Goal: Task Accomplishment & Management: Use online tool/utility

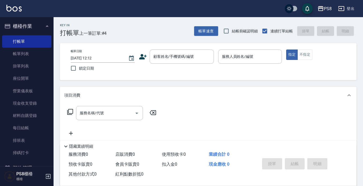
click at [145, 57] on icon at bounding box center [143, 57] width 8 height 8
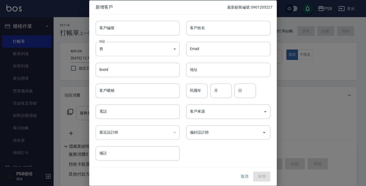
click at [200, 38] on div "Email Email" at bounding box center [225, 45] width 91 height 21
click at [201, 30] on input "客戶姓名" at bounding box center [228, 28] width 84 height 14
type input "v"
type input "[PERSON_NAME]"
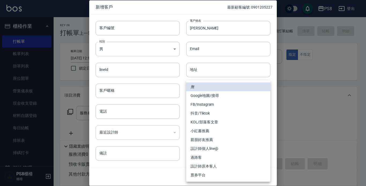
click at [211, 110] on body "PS8 登出 櫃檯作業 打帳單 帳單列表 掛單列表 座位開單 營業儀表板 現金收支登錄 材料自購登錄 每日結帳 排班表 掃碼打卡 預約管理 預約管理 單日預約…" at bounding box center [183, 130] width 366 height 261
click at [162, 109] on div at bounding box center [183, 93] width 366 height 186
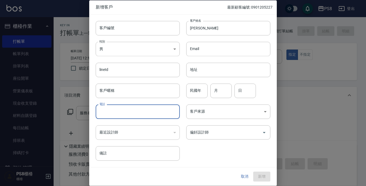
click at [162, 112] on input "電話" at bounding box center [138, 111] width 84 height 14
type input "0908193618"
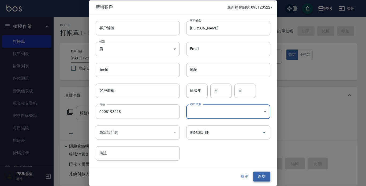
click at [260, 172] on button "新增" at bounding box center [261, 177] width 17 height 10
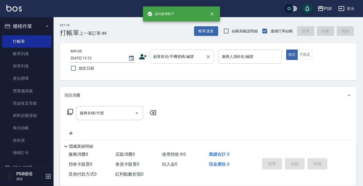
click at [184, 55] on input "顧客姓名/手機號碼/編號" at bounding box center [177, 56] width 51 height 9
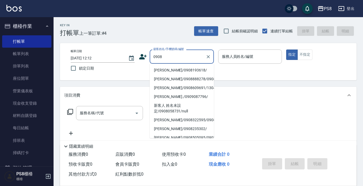
click at [162, 71] on li "[PERSON_NAME]/0908193618/" at bounding box center [182, 70] width 64 height 9
type input "[PERSON_NAME]/0908193618/"
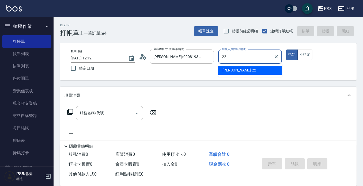
type input "[PERSON_NAME]-22"
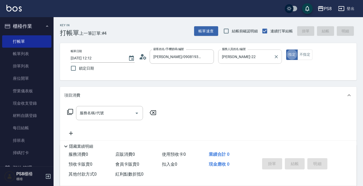
type button "true"
click at [109, 113] on input "服務名稱/代號" at bounding box center [106, 113] width 54 height 9
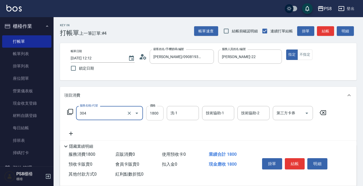
type input "基本冷燙(304)"
click at [155, 114] on input "1800" at bounding box center [154, 113] width 17 height 14
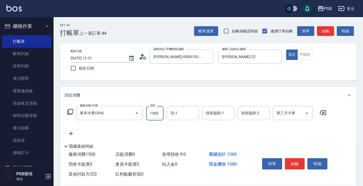
type input "1500"
click at [296, 158] on button "結帳" at bounding box center [295, 163] width 20 height 11
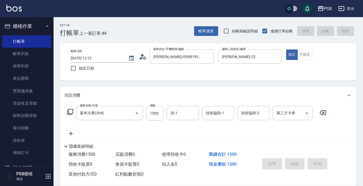
type input "[DATE] 12:47"
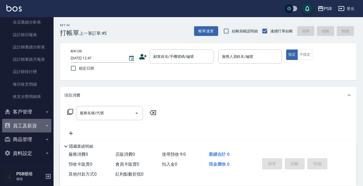
click at [31, 121] on button "員工及薪資" at bounding box center [26, 126] width 49 height 14
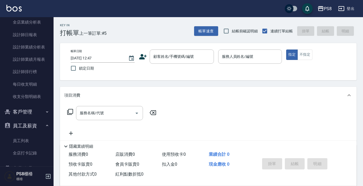
click at [33, 110] on button "客戶管理" at bounding box center [26, 112] width 49 height 14
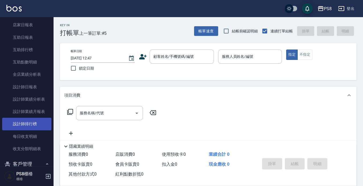
scroll to position [183, 0]
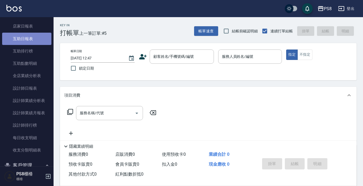
click at [35, 42] on link "互助日報表" at bounding box center [26, 39] width 49 height 12
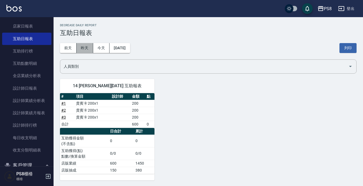
click at [85, 50] on button "昨天" at bounding box center [85, 48] width 17 height 10
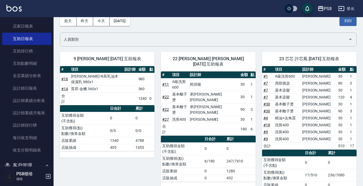
scroll to position [27, 0]
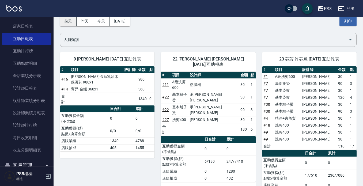
click at [71, 18] on button "前天" at bounding box center [68, 21] width 17 height 10
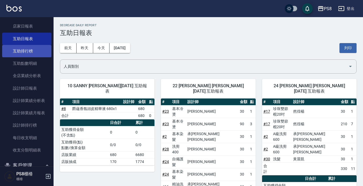
click at [35, 56] on link "互助排行榜" at bounding box center [26, 51] width 49 height 12
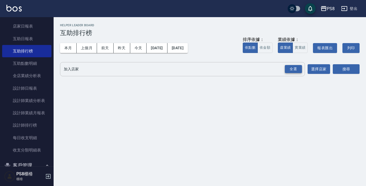
click at [296, 71] on div "全選" at bounding box center [293, 69] width 17 height 8
click at [320, 69] on button "選擇店家" at bounding box center [319, 70] width 23 height 10
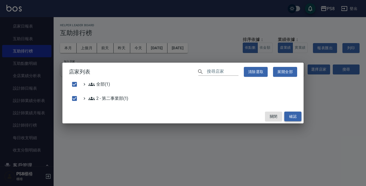
click at [292, 116] on button "確認" at bounding box center [292, 117] width 17 height 10
checkbox input "false"
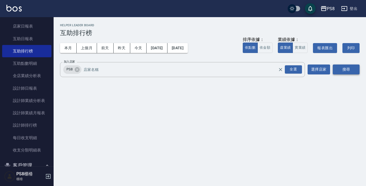
click at [338, 67] on button "搜尋" at bounding box center [346, 70] width 27 height 10
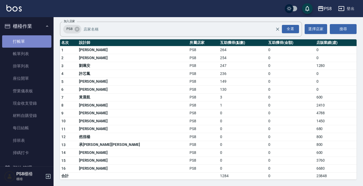
click at [28, 37] on link "打帳單" at bounding box center [26, 41] width 49 height 12
